Goal: Task Accomplishment & Management: Manage account settings

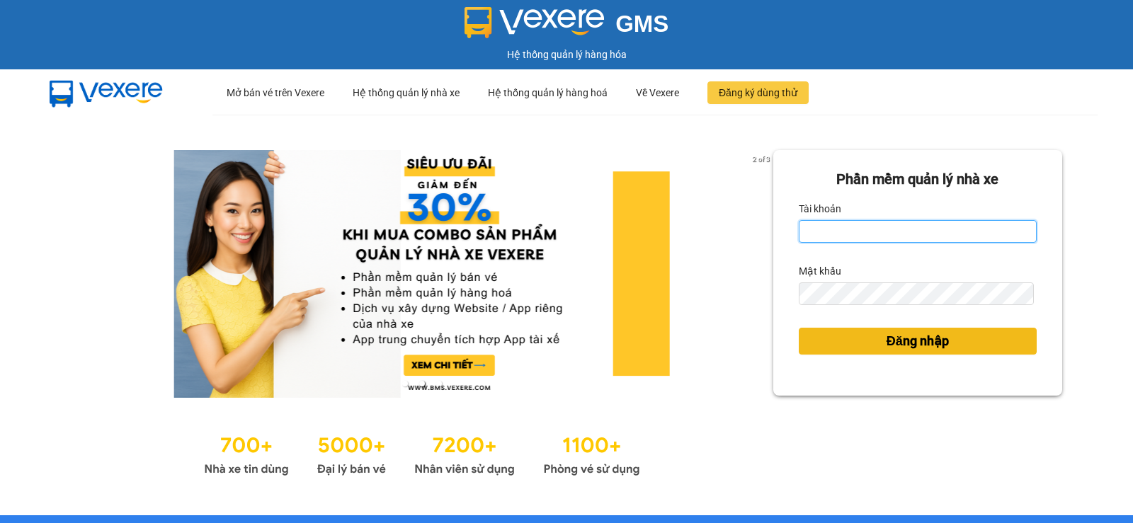
type input "pvgodau.dongphuoc"
click at [875, 339] on button "Đăng nhập" at bounding box center [918, 341] width 238 height 27
